Goal: Check status: Check status

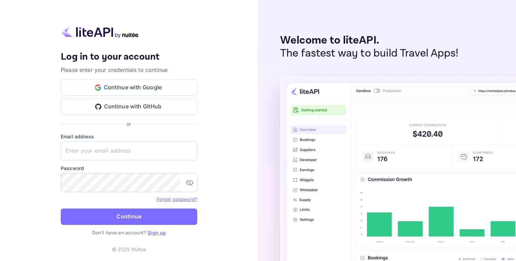
click at [132, 35] on img at bounding box center [100, 31] width 79 height 13
drag, startPoint x: 144, startPoint y: 29, endPoint x: 120, endPoint y: 33, distance: 23.6
click at [122, 34] on div at bounding box center [129, 32] width 137 height 15
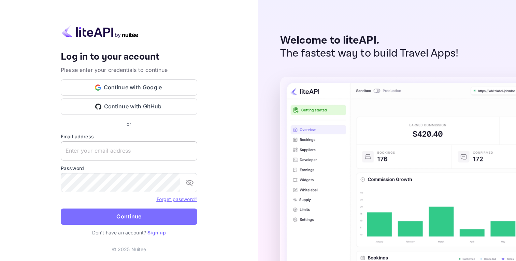
click at [108, 149] on input "text" at bounding box center [129, 151] width 137 height 19
type input "yahav@skygini.com"
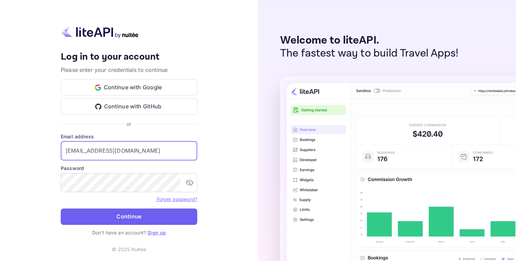
click at [131, 217] on button "Continue" at bounding box center [129, 217] width 137 height 16
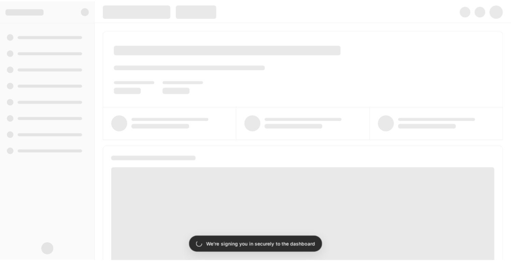
scroll to position [4, 0]
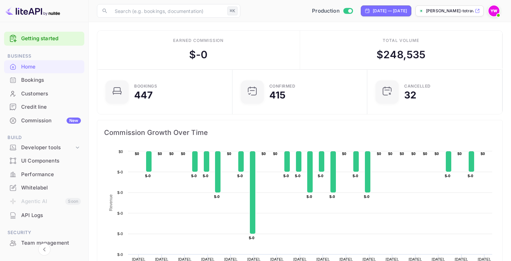
scroll to position [20, 0]
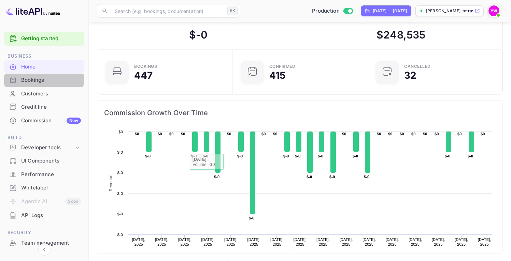
click at [28, 79] on div "Bookings" at bounding box center [51, 80] width 60 height 8
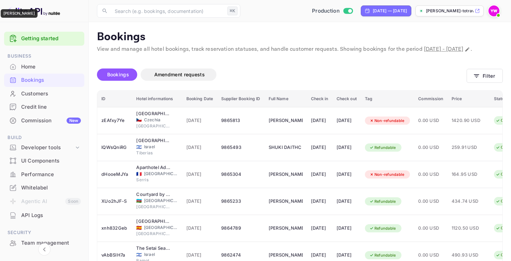
scroll to position [4, 0]
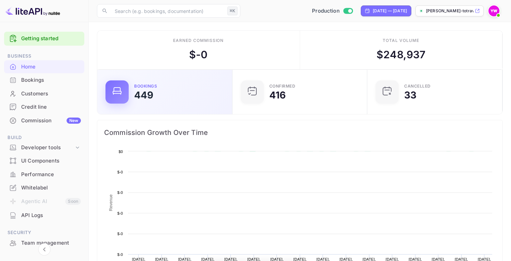
scroll to position [106, 126]
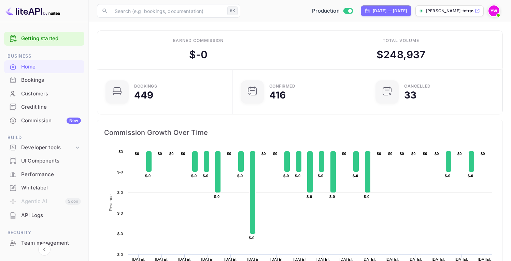
click at [58, 85] on div "Bookings" at bounding box center [44, 80] width 80 height 13
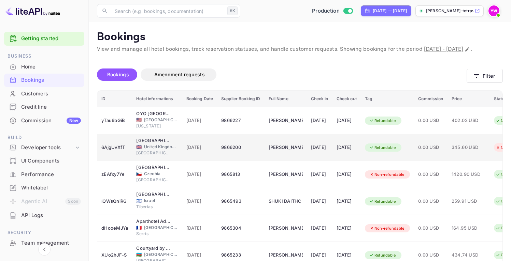
click at [297, 152] on div "[PERSON_NAME]" at bounding box center [286, 147] width 34 height 11
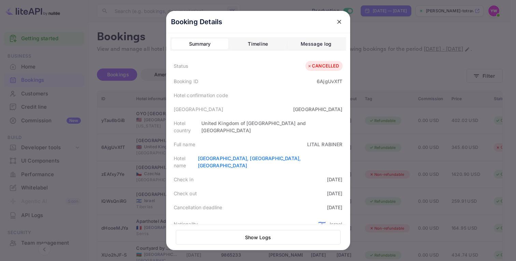
click at [339, 19] on icon "close" at bounding box center [339, 21] width 7 height 7
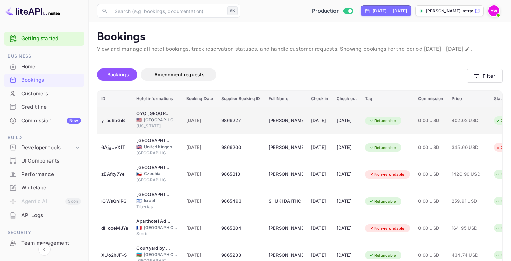
click at [400, 126] on div "Refundable" at bounding box center [387, 120] width 45 height 11
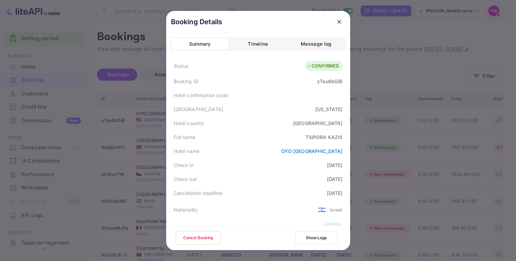
click at [431, 146] on div at bounding box center [258, 130] width 516 height 261
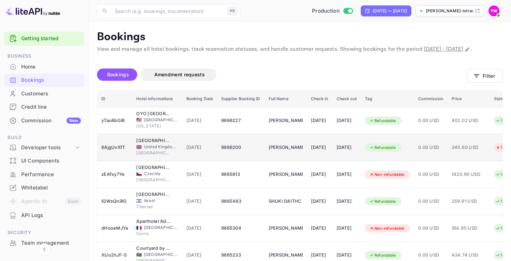
click at [325, 153] on div "[DATE]" at bounding box center [319, 147] width 17 height 11
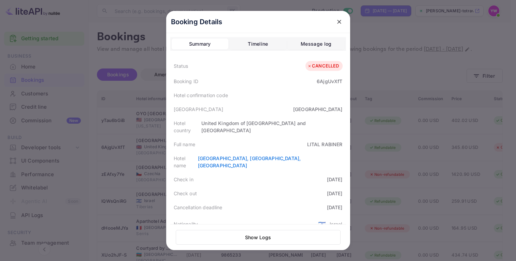
click at [337, 21] on icon "close" at bounding box center [339, 22] width 4 height 4
